Goal: Task Accomplishment & Management: Complete application form

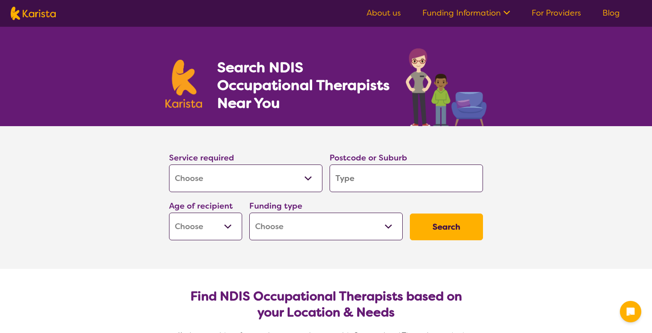
select select "[MEDICAL_DATA]"
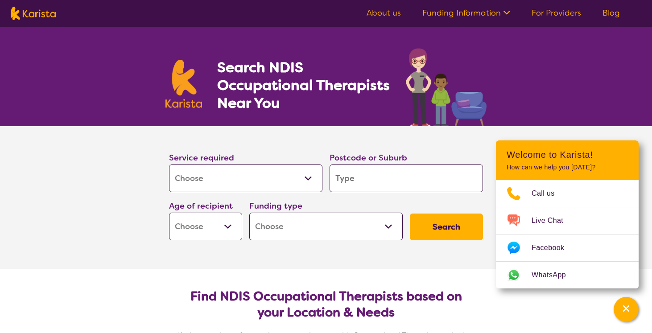
click at [345, 172] on input "search" at bounding box center [405, 178] width 153 height 28
type input "g"
type input "go"
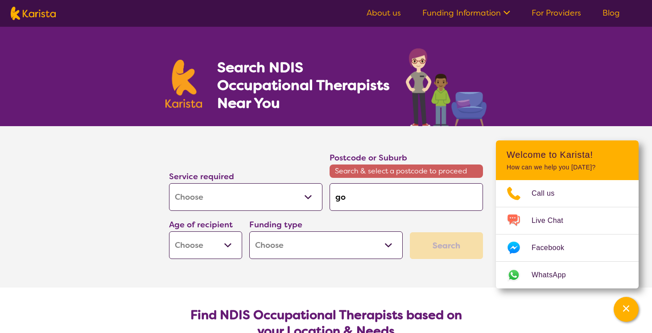
type input "gor"
type input "gord"
type input "gordo"
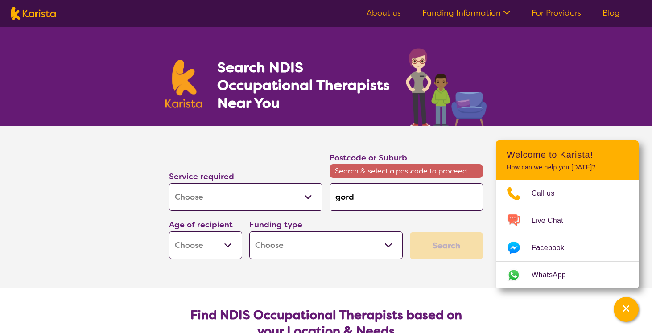
type input "gordo"
type input "[PERSON_NAME]"
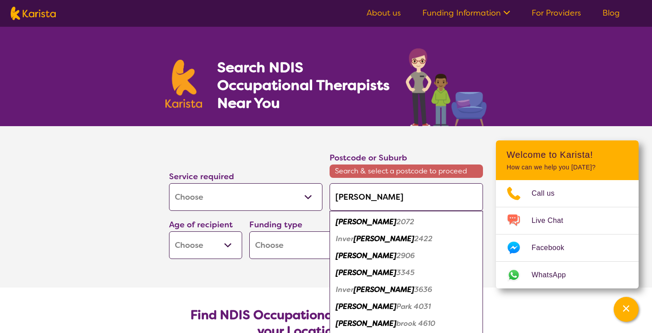
type input "gordonv"
type input "gordonva"
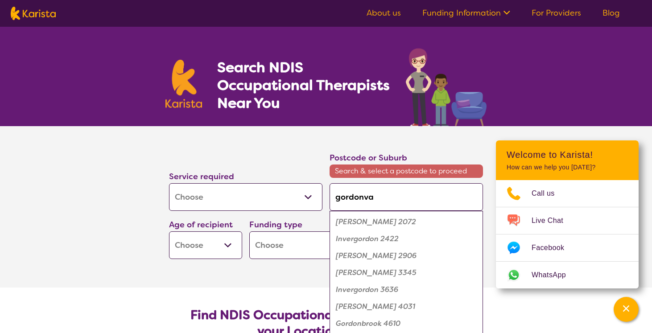
type input "gordonval"
type input "gordonvale"
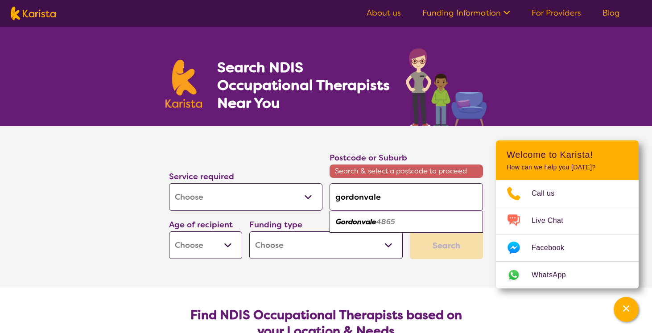
click at [384, 222] on em "4865" at bounding box center [385, 221] width 19 height 9
type input "4865"
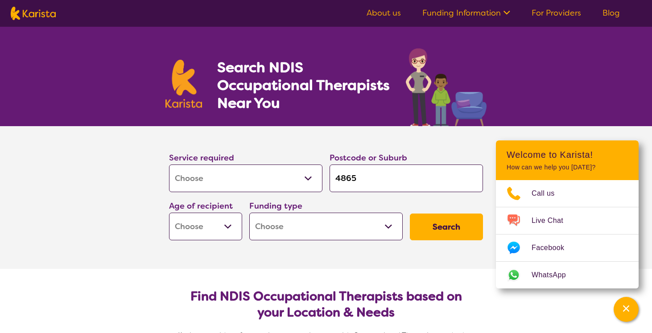
select select "NDIS"
select select "AD"
click at [434, 223] on button "Search" at bounding box center [446, 226] width 73 height 27
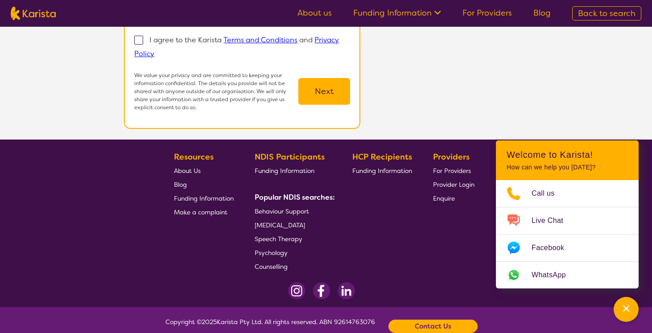
scroll to position [238, 0]
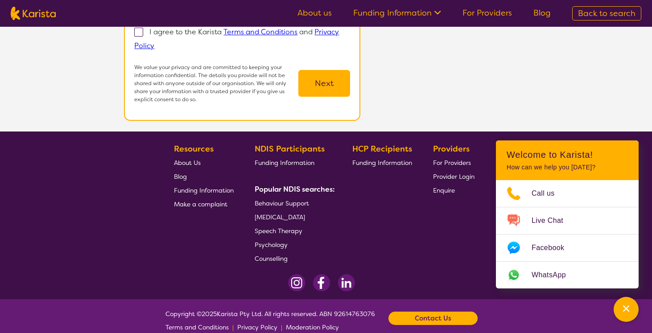
select select "[MEDICAL_DATA]"
select select "AD"
select select "NDIS"
select select "[MEDICAL_DATA]"
select select "AD"
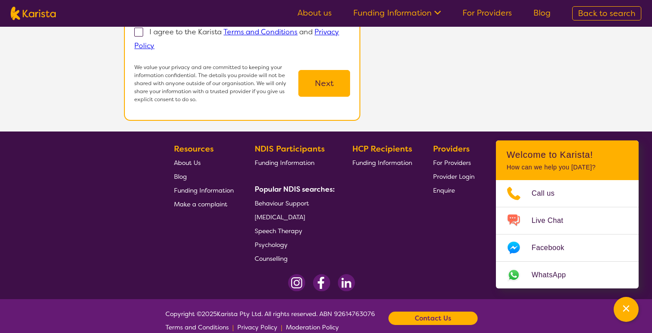
select select "NDIS"
